Goal: Find specific page/section

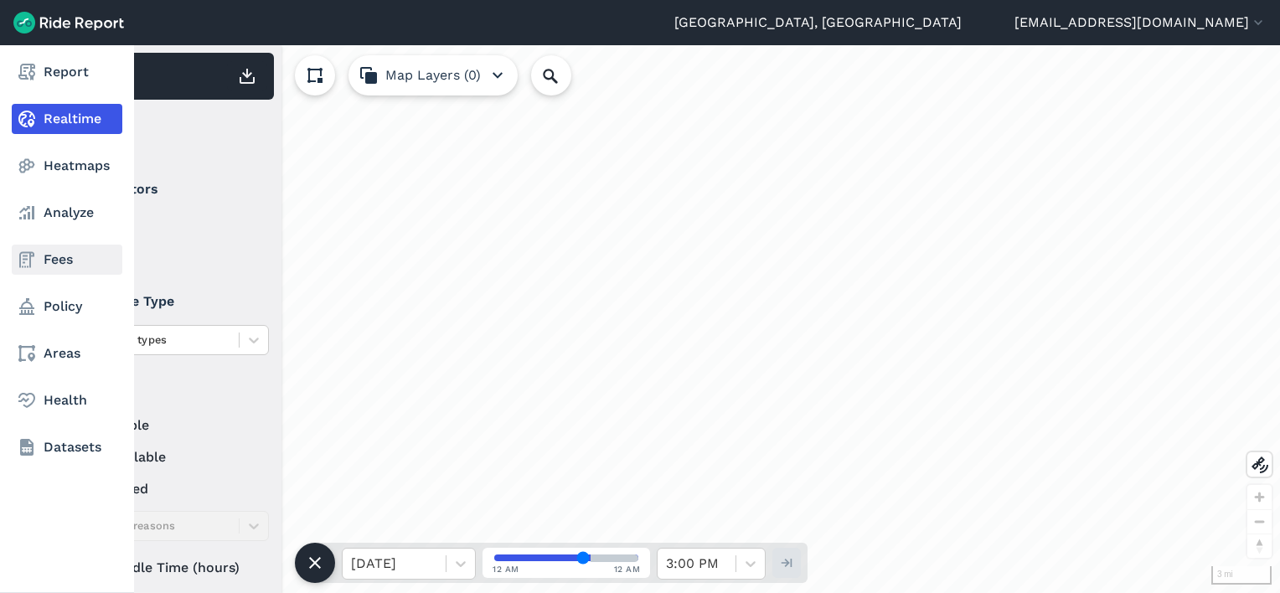
click at [30, 257] on use at bounding box center [26, 260] width 15 height 16
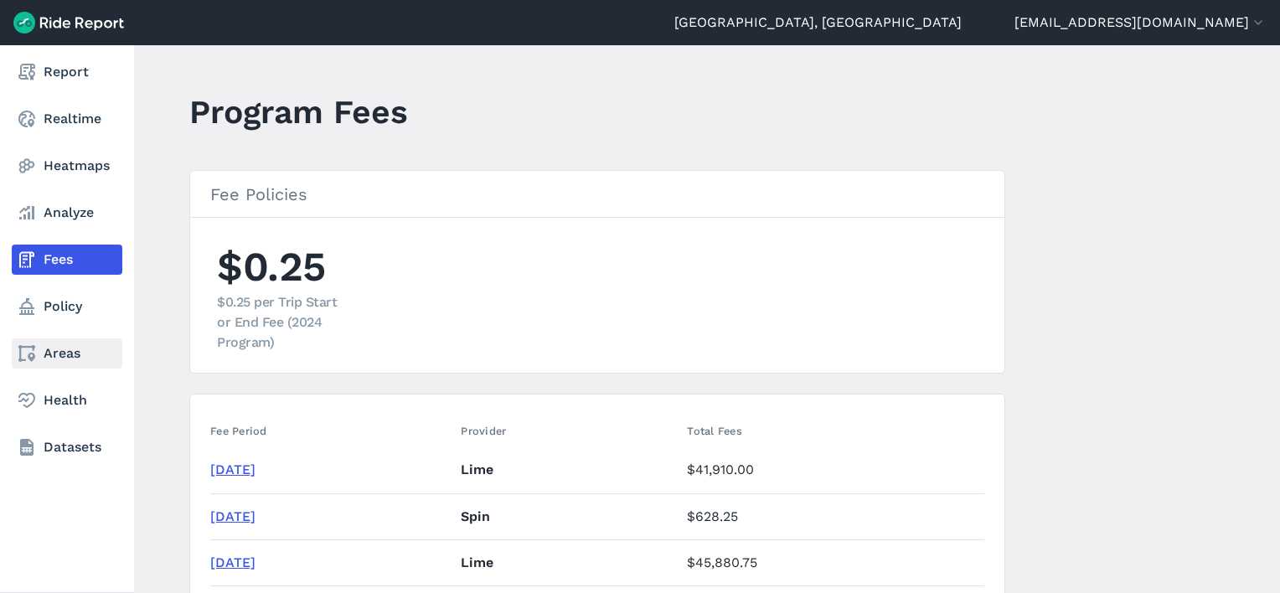
click at [40, 359] on link "Areas" at bounding box center [67, 353] width 111 height 30
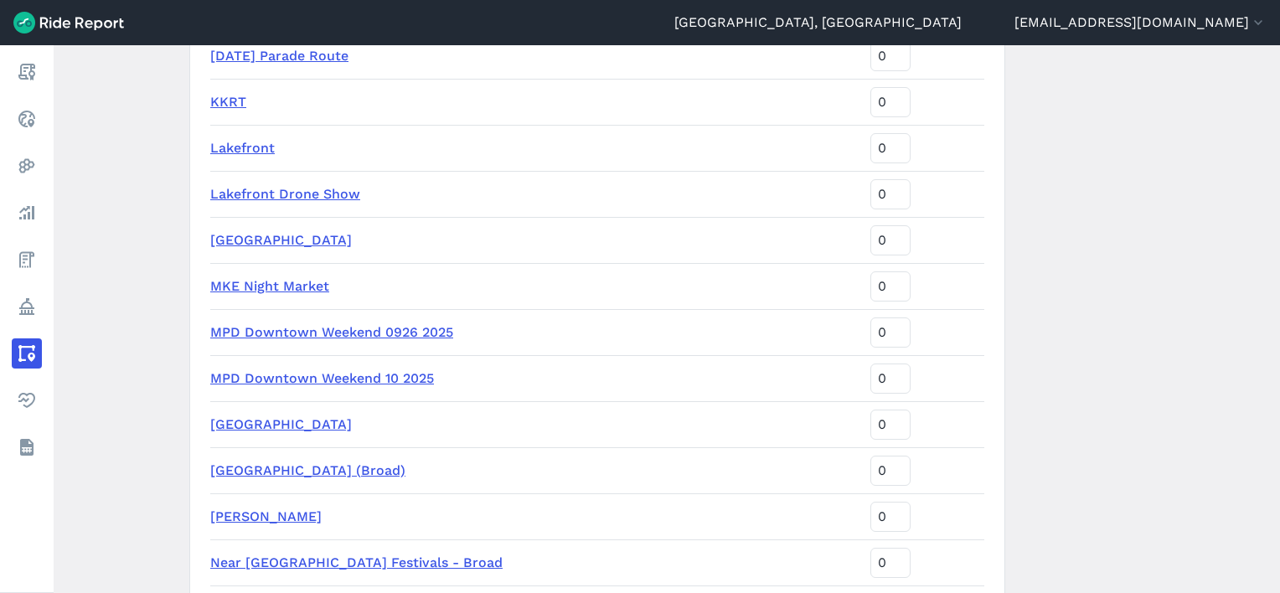
scroll to position [2345, 0]
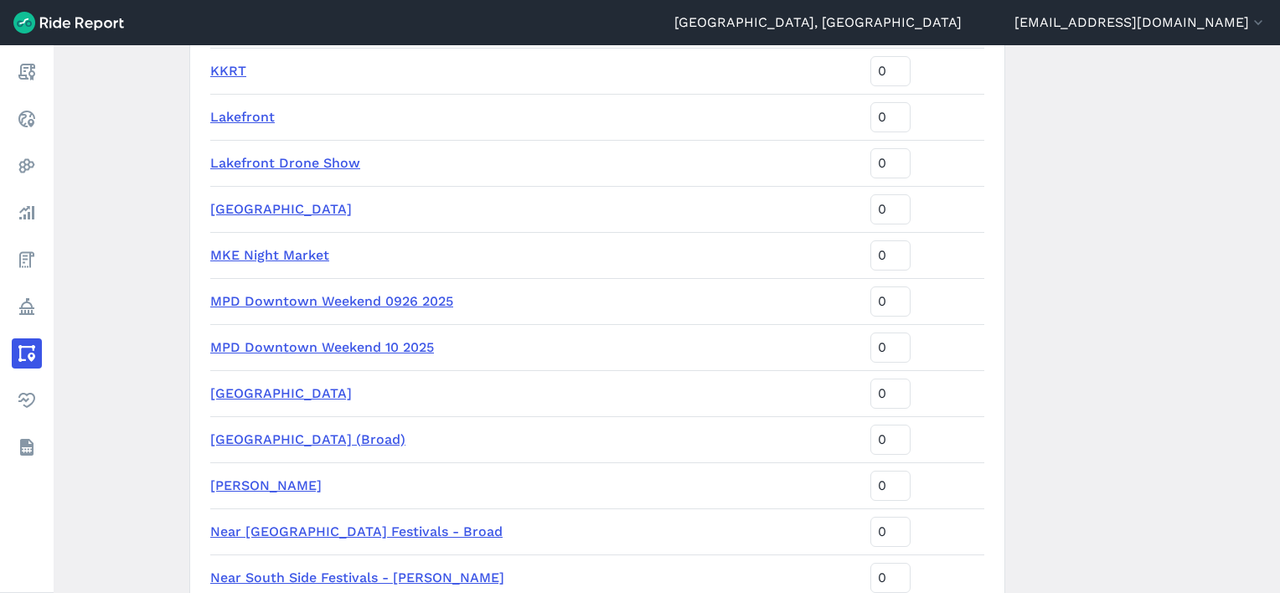
click at [333, 347] on link "MPD Downtown Weekend 10 2025" at bounding box center [322, 347] width 224 height 16
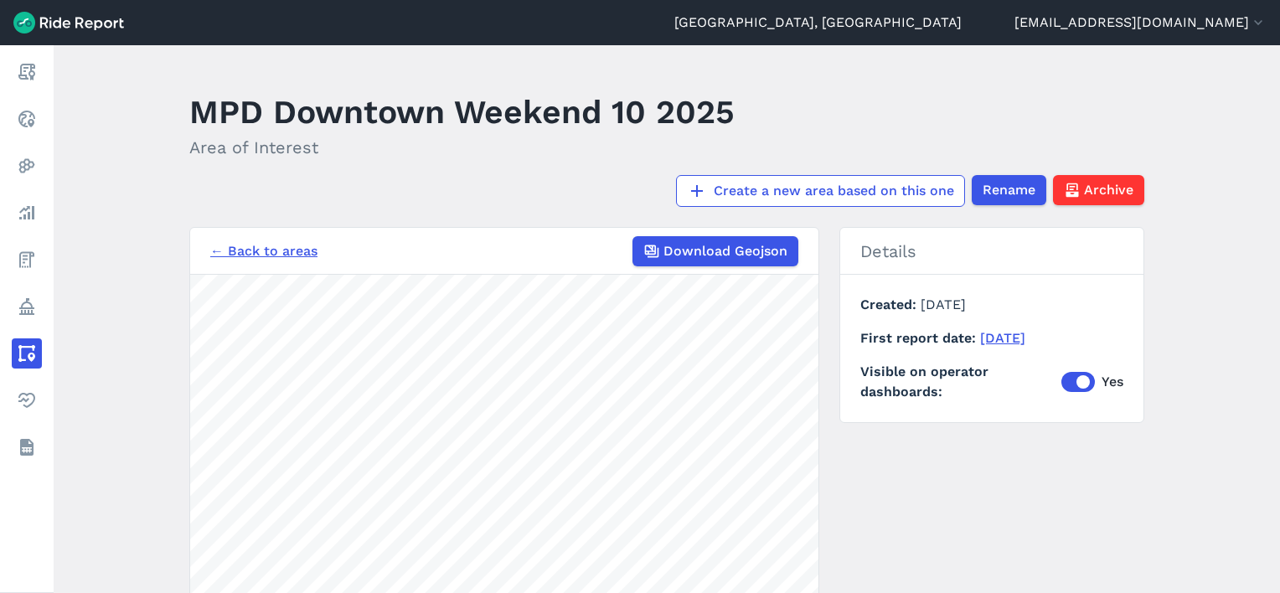
drag, startPoint x: 37, startPoint y: 117, endPoint x: 410, endPoint y: 14, distance: 387.5
click at [36, 117] on link "Realtime" at bounding box center [27, 119] width 30 height 30
